Goal: Entertainment & Leisure: Consume media (video, audio)

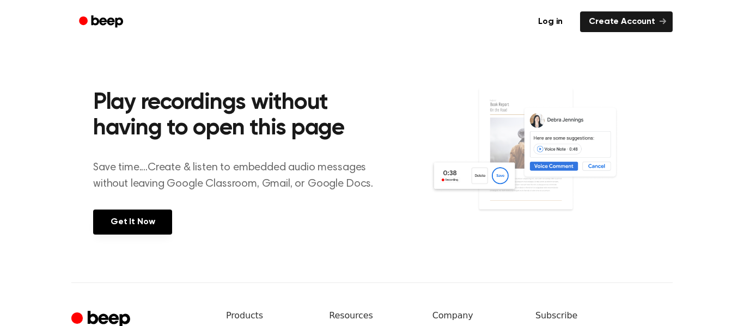
scroll to position [163, 0]
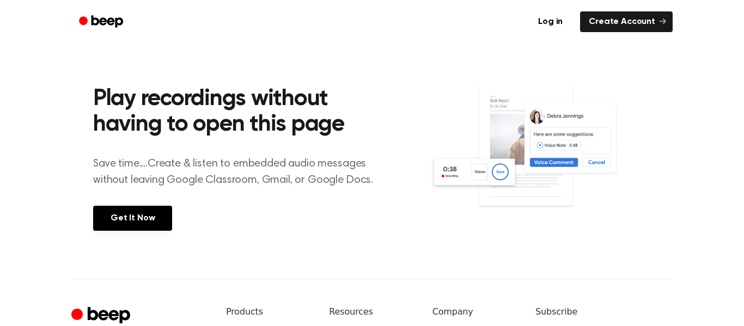
click at [404, 145] on div "Play recordings without having to open this page Save time....Create & listen t…" at bounding box center [261, 156] width 337 height 192
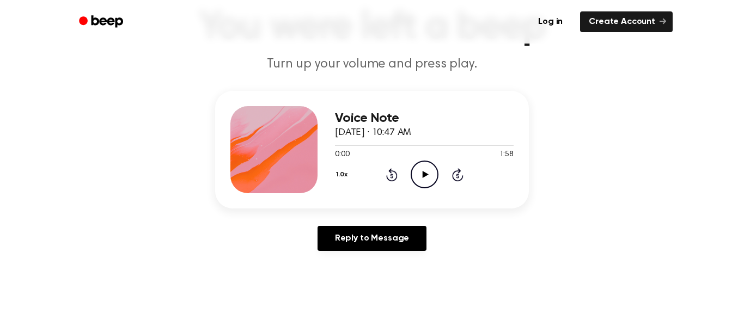
scroll to position [80, 0]
click at [431, 167] on icon "Play Audio" at bounding box center [425, 174] width 28 height 28
click at [419, 168] on icon "Play Audio" at bounding box center [425, 174] width 28 height 28
click at [424, 181] on icon "Play Audio" at bounding box center [425, 174] width 28 height 28
drag, startPoint x: 476, startPoint y: 141, endPoint x: 354, endPoint y: 152, distance: 123.1
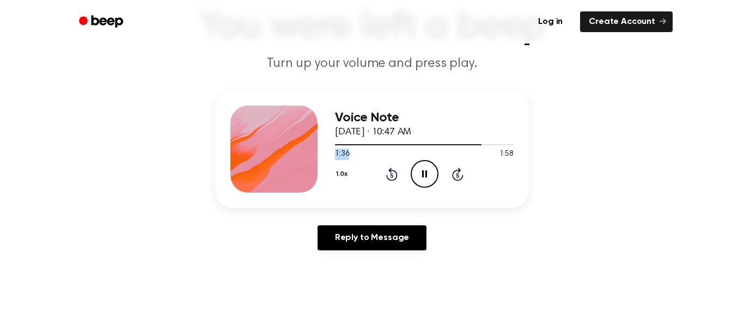
click at [354, 152] on div "1:36 1:58 Your browser does not support the [object Object] element." at bounding box center [424, 150] width 179 height 20
click at [392, 168] on icon "Rewind 5 seconds" at bounding box center [392, 174] width 12 height 14
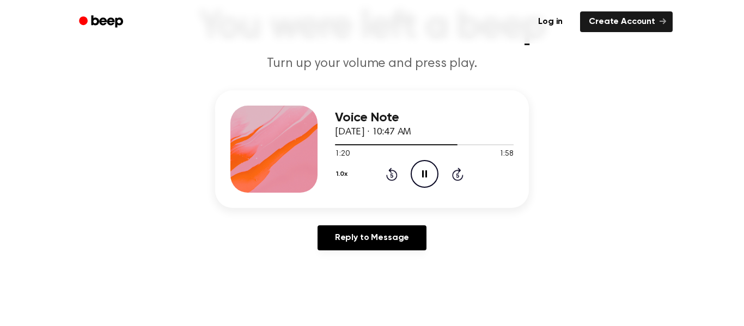
click at [392, 168] on icon "Rewind 5 seconds" at bounding box center [392, 174] width 12 height 14
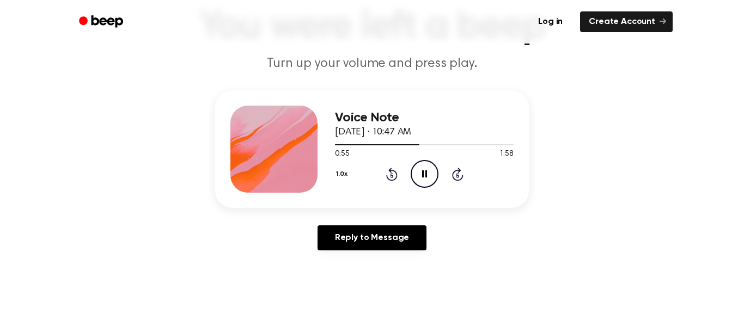
click at [392, 168] on icon "Rewind 5 seconds" at bounding box center [392, 174] width 12 height 14
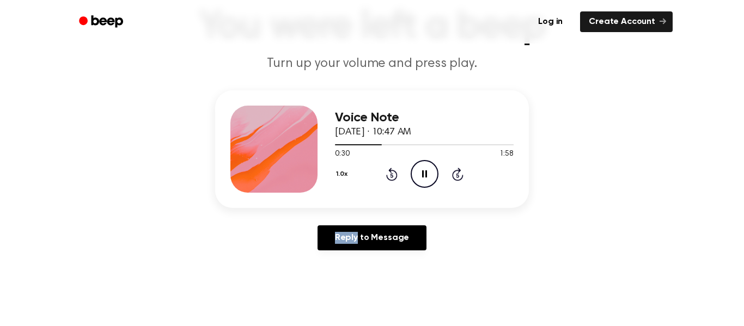
click at [392, 168] on icon "Rewind 5 seconds" at bounding box center [392, 174] width 12 height 14
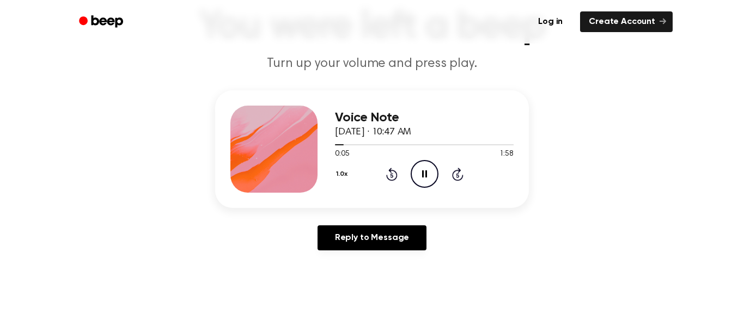
click at [392, 168] on icon "Rewind 5 seconds" at bounding box center [392, 174] width 12 height 14
